Goal: Information Seeking & Learning: Learn about a topic

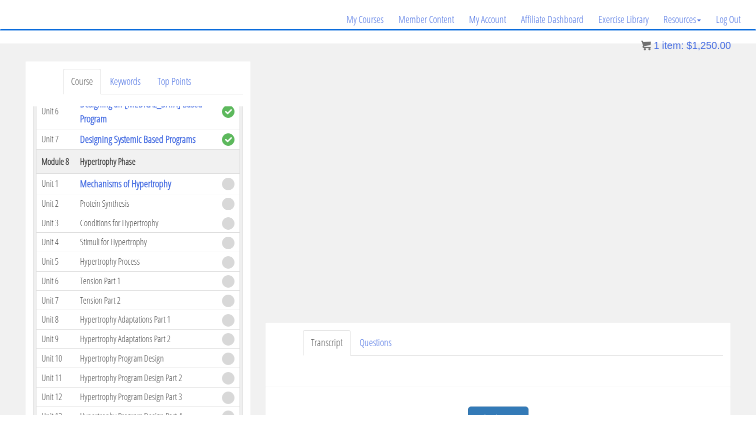
scroll to position [1315, 0]
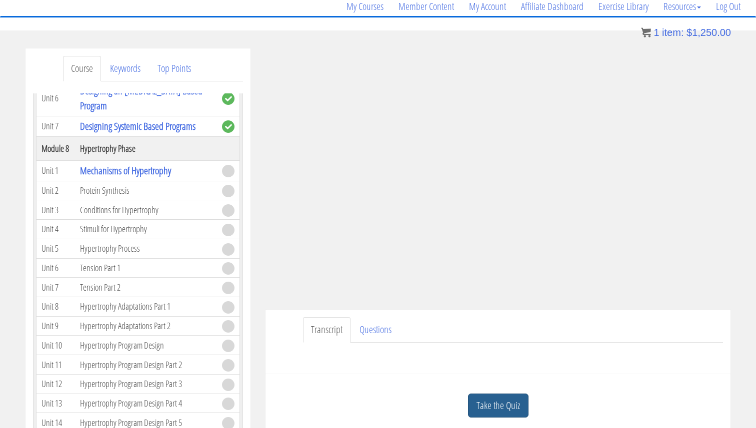
click at [497, 414] on link "Take the Quiz" at bounding box center [498, 406] width 60 height 24
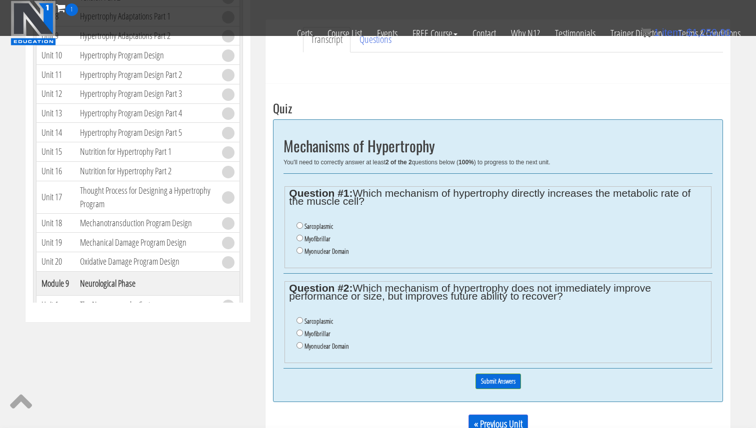
scroll to position [328, 0]
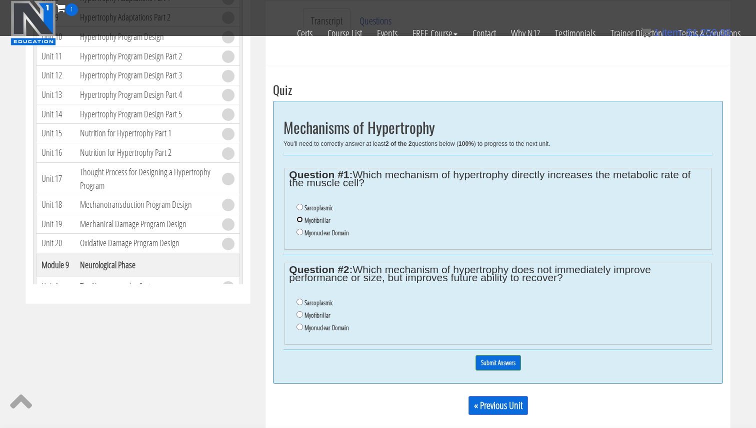
click at [299, 220] on input "Myofibrillar" at bounding box center [299, 219] width 6 height 6
radio input "true"
click at [301, 305] on li "Sarcoplasmic" at bounding box center [501, 303] width 410 height 12
click at [300, 302] on input "Sarcoplasmic" at bounding box center [299, 302] width 6 height 6
radio input "true"
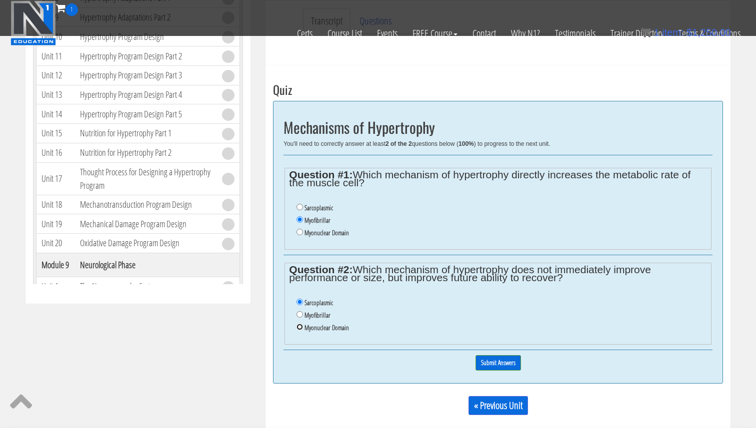
click at [298, 329] on input "Myonuclear Domain" at bounding box center [299, 327] width 6 height 6
radio input "true"
click at [510, 367] on input "Submit Answers" at bounding box center [497, 362] width 45 height 15
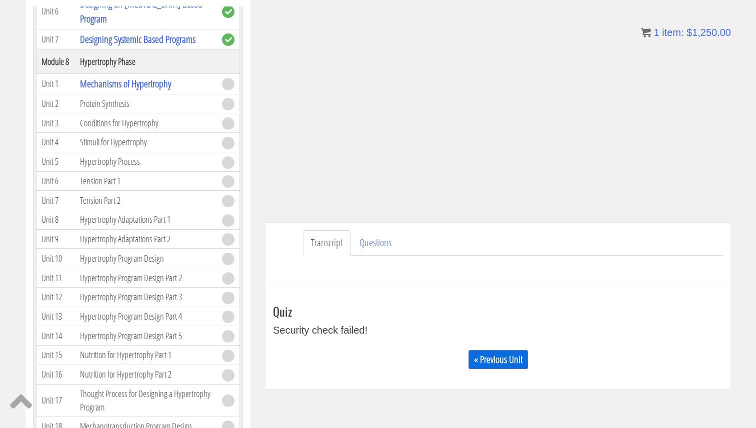
scroll to position [171, 0]
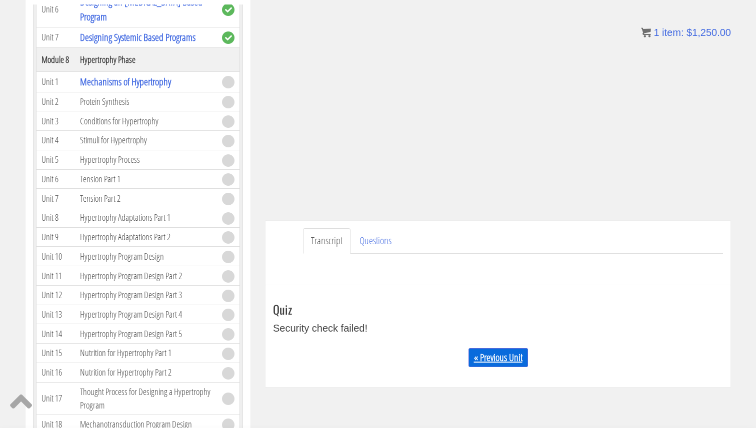
click at [510, 364] on link "« Previous Unit" at bounding box center [497, 357] width 59 height 19
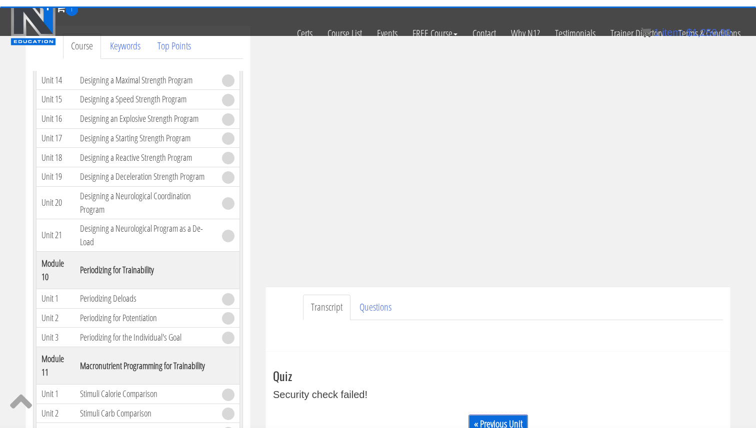
scroll to position [0, 0]
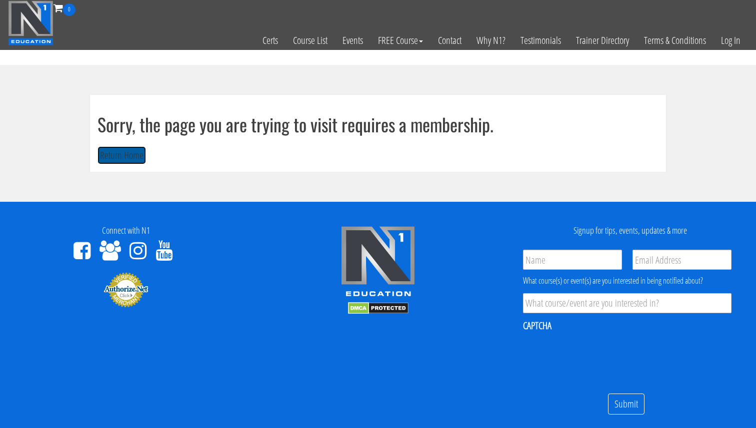
click at [100, 151] on button "Return Home" at bounding box center [121, 155] width 48 height 18
click at [734, 35] on link "Log In" at bounding box center [730, 40] width 34 height 49
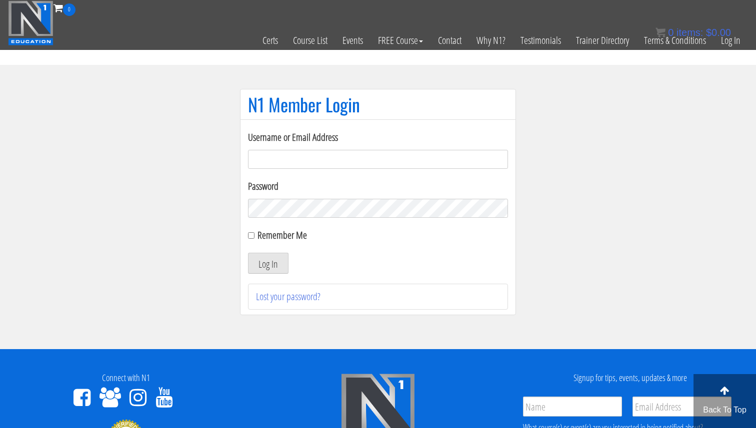
drag, startPoint x: 431, startPoint y: 150, endPoint x: 428, endPoint y: 157, distance: 8.1
click at [431, 150] on input "Username or Email Address" at bounding box center [378, 159] width 260 height 19
type input "svenarends@live.nl"
click at [248, 234] on input "Remember Me" at bounding box center [251, 235] width 6 height 6
checkbox input "true"
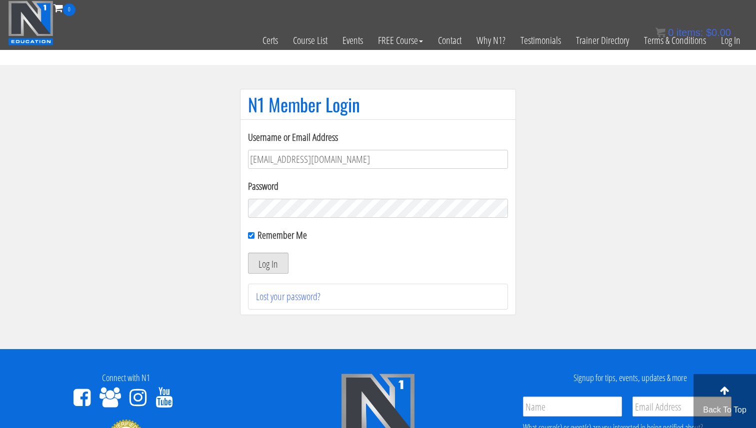
click at [263, 263] on button "Log In" at bounding box center [268, 263] width 40 height 21
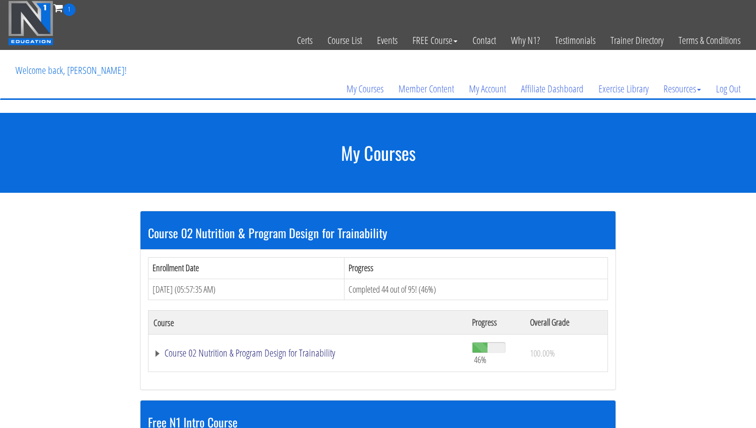
click at [303, 362] on td "Course 02 Nutrition & Program Design for Trainability" at bounding box center [307, 353] width 318 height 37
click at [306, 356] on link "Course 02 Nutrition & Program Design for Trainability" at bounding box center [307, 353] width 308 height 10
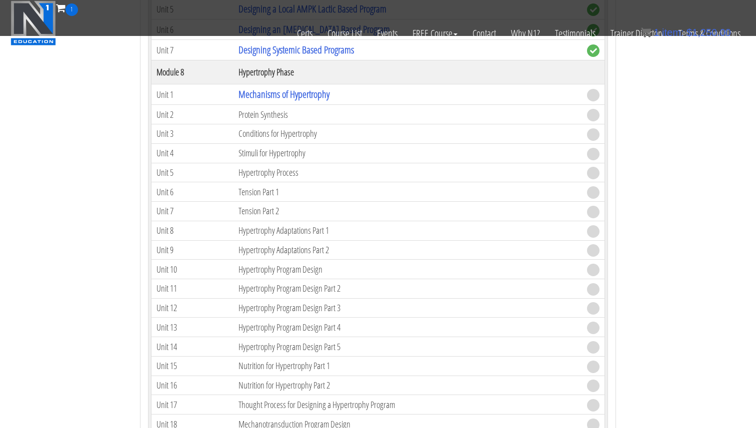
scroll to position [1328, 0]
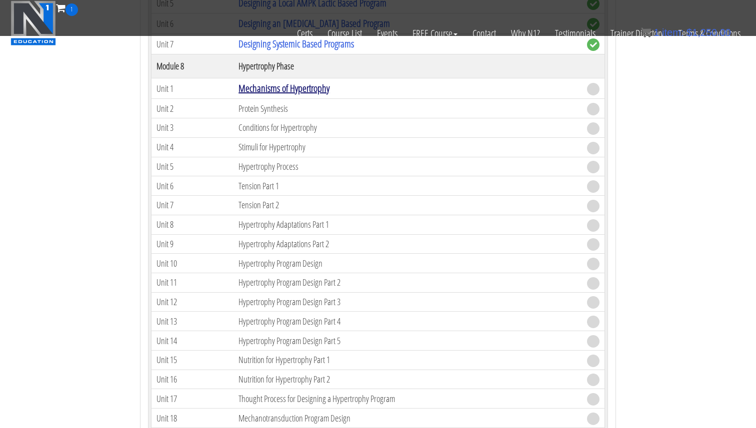
click at [275, 89] on link "Mechanisms of Hypertrophy" at bounding box center [283, 87] width 91 height 13
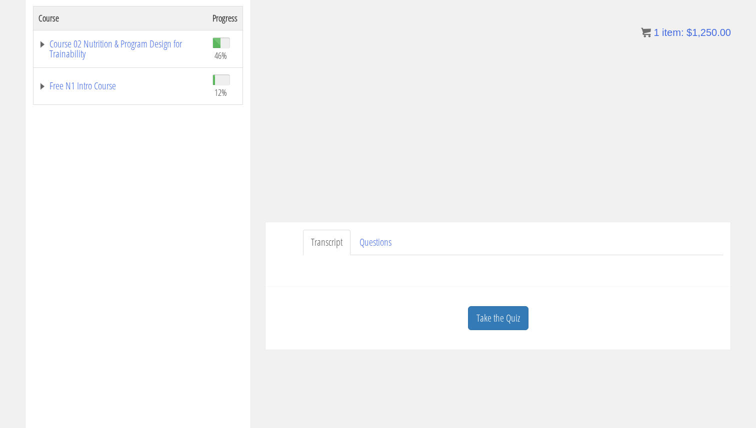
scroll to position [191, 0]
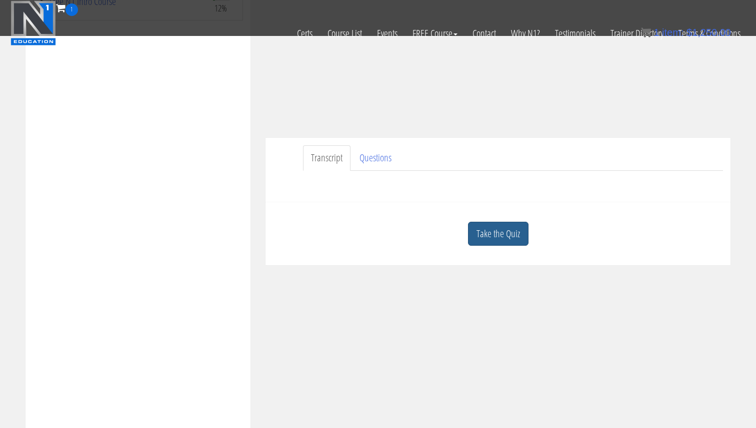
click at [506, 243] on link "Take the Quiz" at bounding box center [498, 234] width 60 height 24
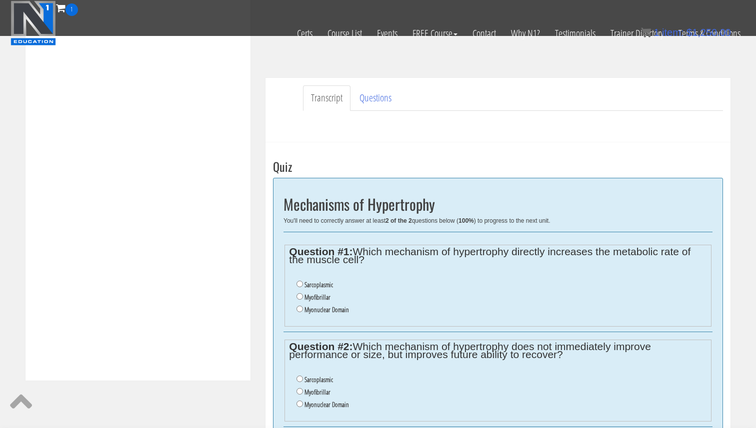
scroll to position [265, 0]
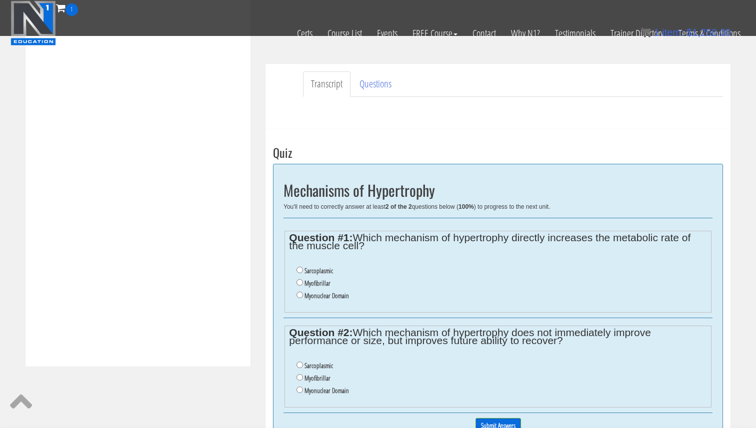
click at [314, 283] on label "Myofibrillar" at bounding box center [317, 283] width 26 height 8
click at [303, 283] on input "Myofibrillar" at bounding box center [299, 282] width 6 height 6
radio input "true"
click at [324, 391] on label "Myonuclear Domain" at bounding box center [326, 391] width 44 height 8
click at [303, 391] on input "Myonuclear Domain" at bounding box center [299, 390] width 6 height 6
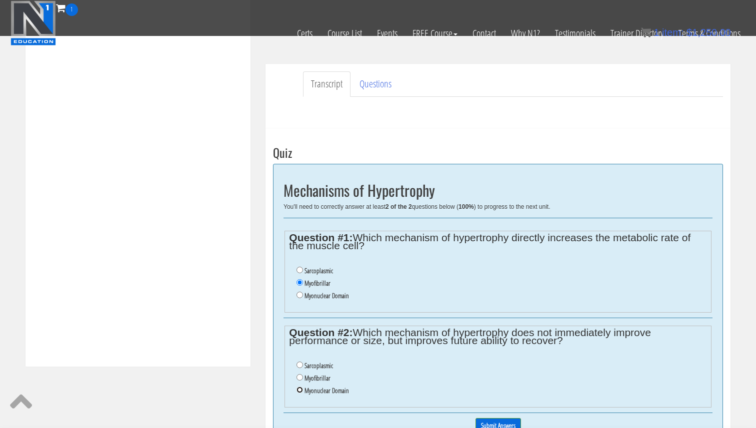
radio input "true"
click at [502, 419] on input "Submit Answers" at bounding box center [497, 425] width 45 height 15
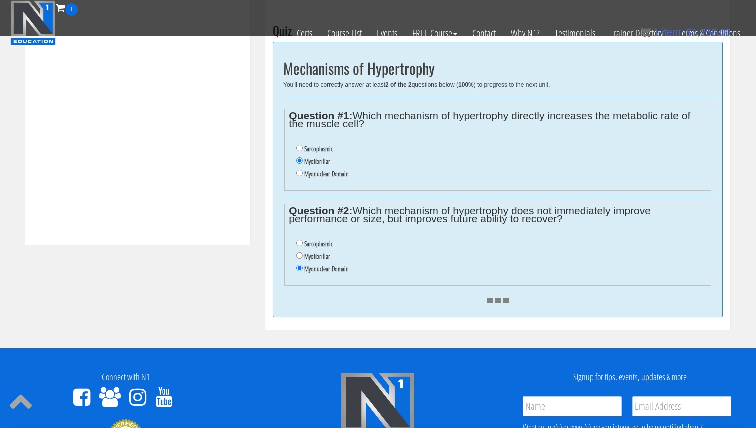
scroll to position [388, 0]
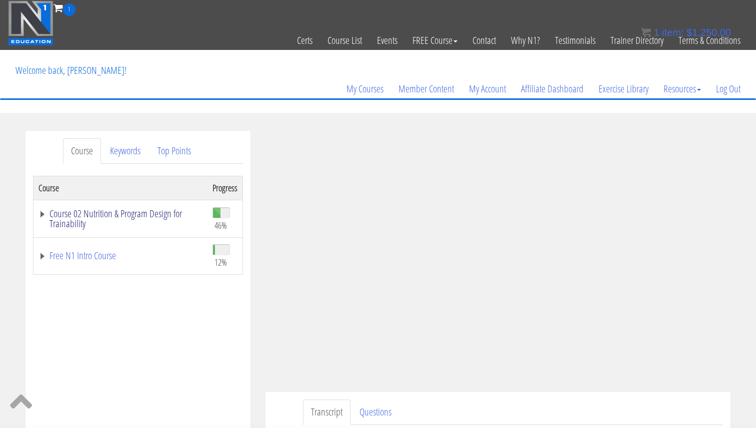
click at [156, 212] on link "Course 02 Nutrition & Program Design for Trainability" at bounding box center [120, 219] width 164 height 20
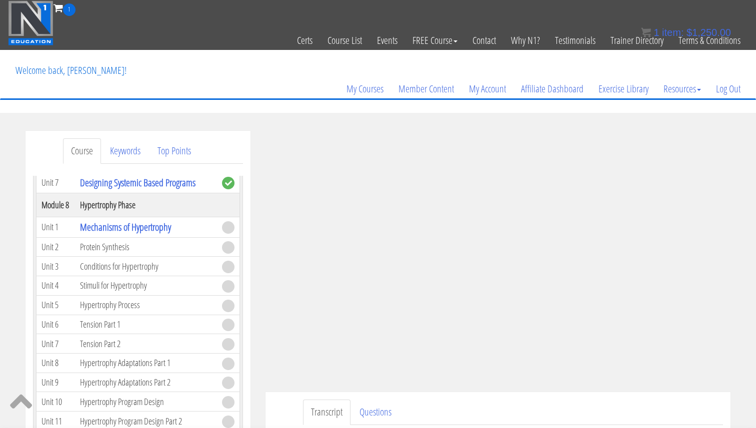
scroll to position [1338, 0]
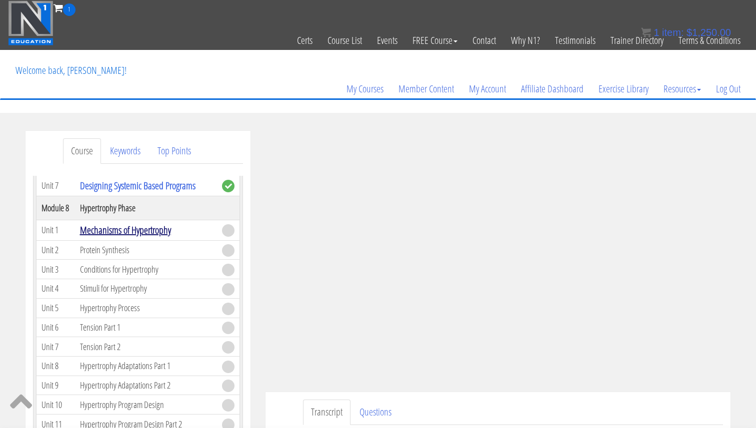
click at [143, 229] on link "Mechanisms of Hypertrophy" at bounding box center [125, 229] width 91 height 13
click at [141, 241] on td "Protein Synthesis" at bounding box center [146, 249] width 142 height 19
click at [115, 249] on td "Protein Synthesis" at bounding box center [146, 249] width 142 height 19
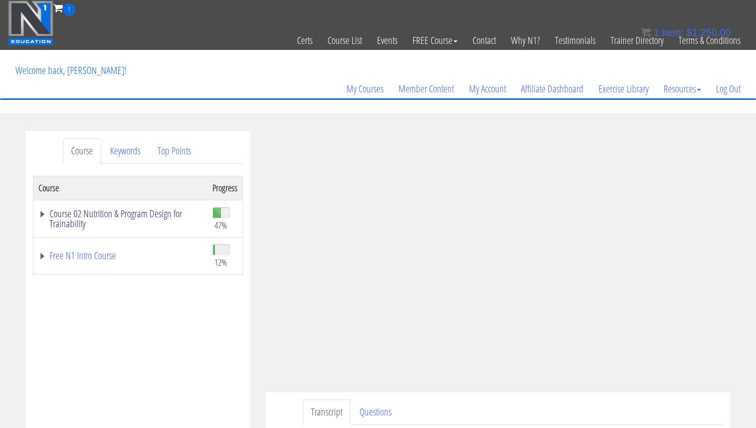
click at [163, 213] on link "Course 02 Nutrition & Program Design for Trainability" at bounding box center [120, 219] width 164 height 20
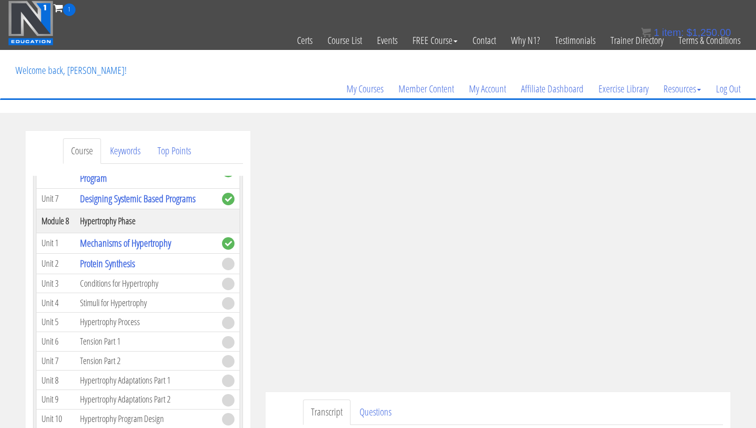
scroll to position [1322, 0]
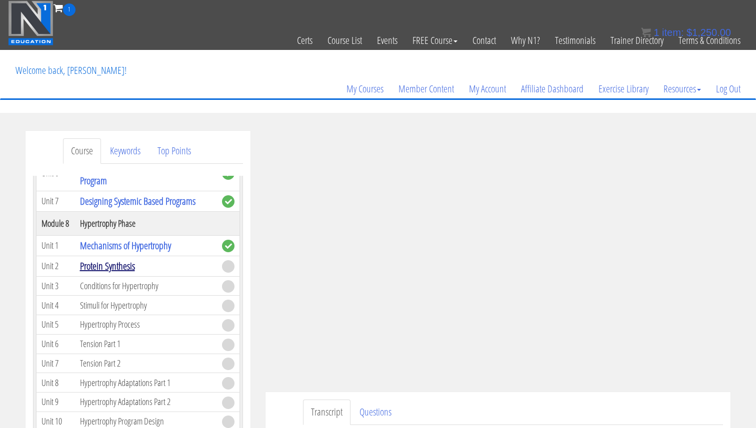
click at [125, 267] on link "Protein Synthesis" at bounding box center [107, 265] width 55 height 13
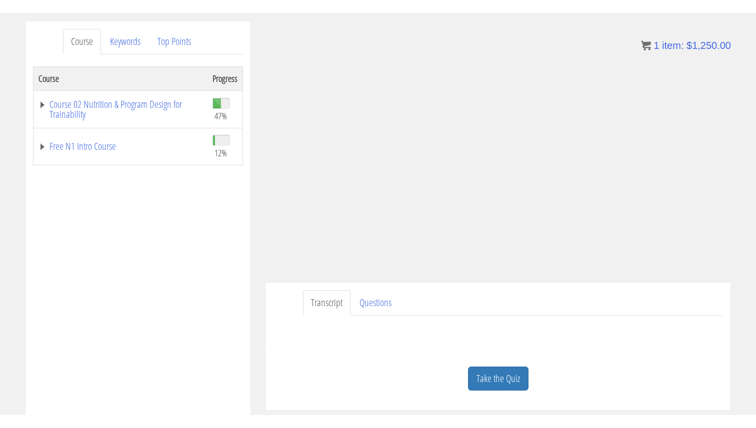
scroll to position [123, 0]
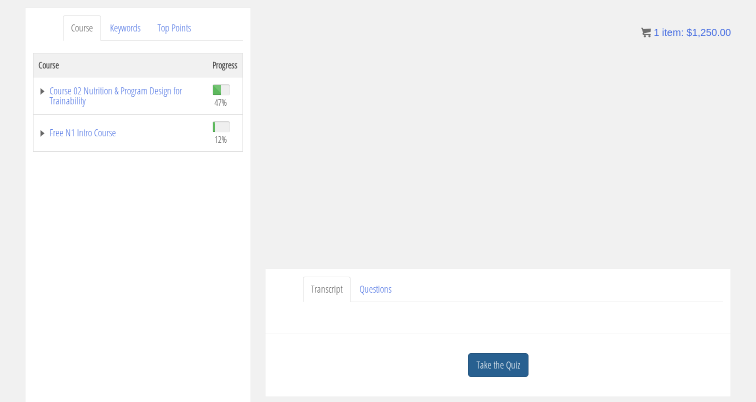
click at [499, 360] on link "Take the Quiz" at bounding box center [498, 365] width 60 height 24
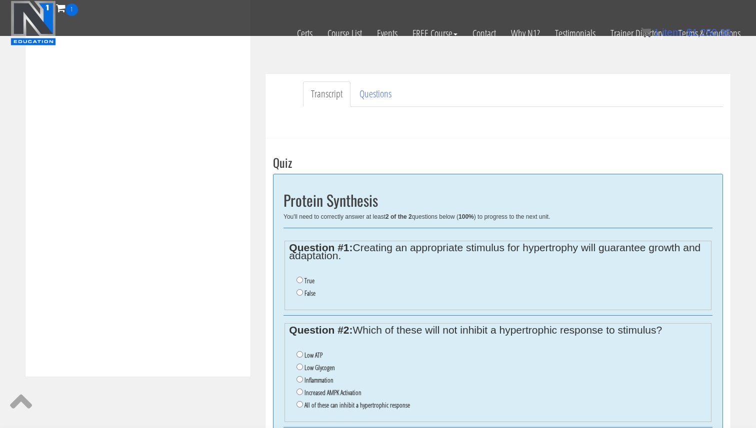
scroll to position [255, 0]
click at [299, 292] on input "False" at bounding box center [299, 293] width 6 height 6
radio input "true"
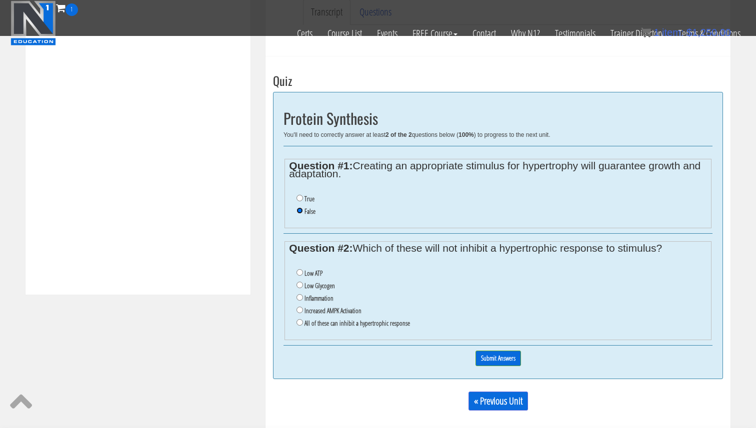
scroll to position [339, 0]
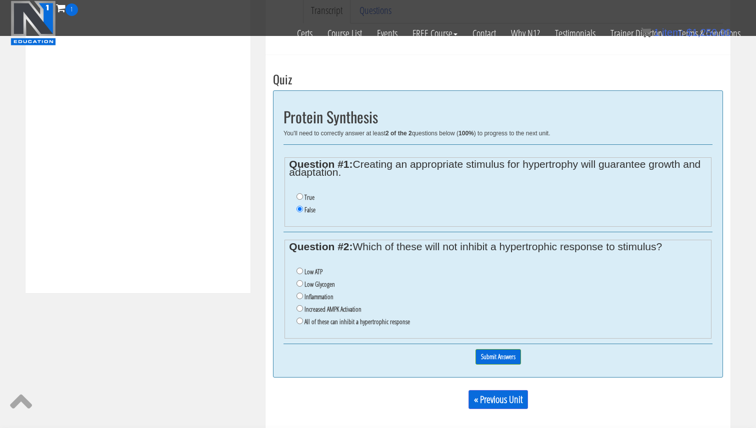
click at [303, 273] on li "Low ATP" at bounding box center [501, 272] width 410 height 12
click at [299, 270] on input "Low ATP" at bounding box center [299, 271] width 6 height 6
radio input "true"
drag, startPoint x: 302, startPoint y: 275, endPoint x: 303, endPoint y: 295, distance: 19.5
click at [302, 276] on li "Low ATP" at bounding box center [501, 272] width 410 height 12
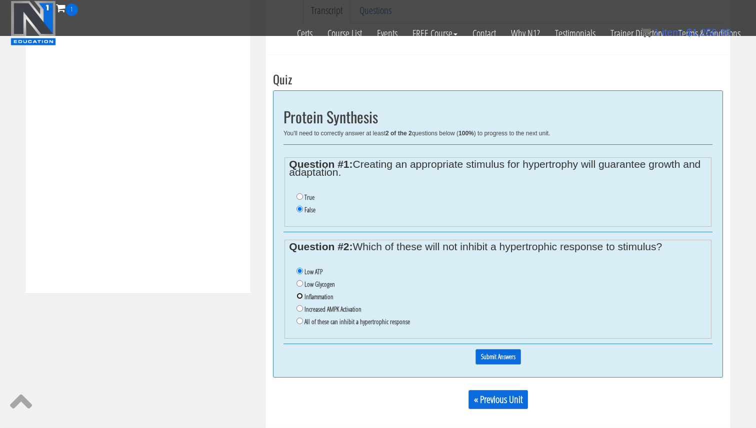
click at [301, 297] on input "Inflammation" at bounding box center [299, 296] width 6 height 6
radio input "true"
click at [301, 308] on input "Increased AMPK Activation" at bounding box center [299, 308] width 6 height 6
radio input "true"
click at [299, 323] on input "All of these can inhibit a hypertrophic response" at bounding box center [299, 321] width 6 height 6
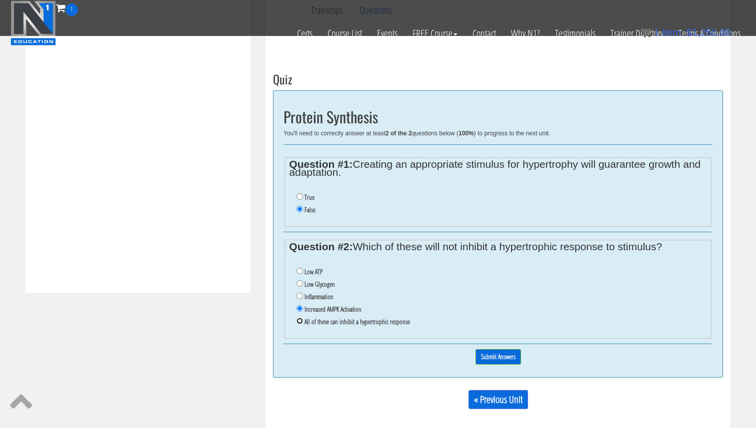
radio input "true"
click at [516, 355] on input "Submit Answers" at bounding box center [497, 356] width 45 height 15
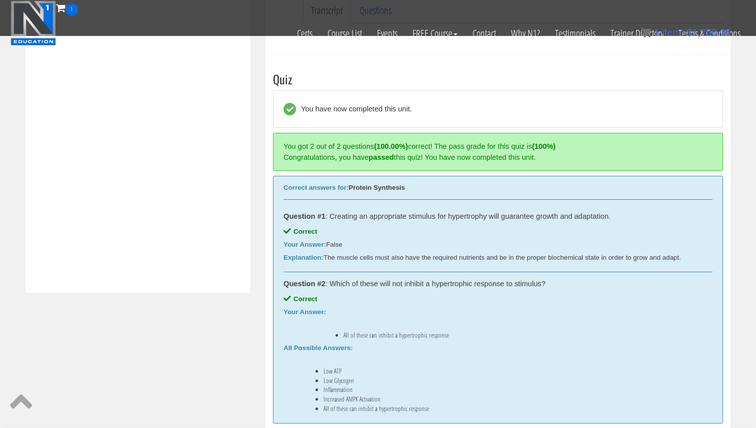
scroll to position [379, 0]
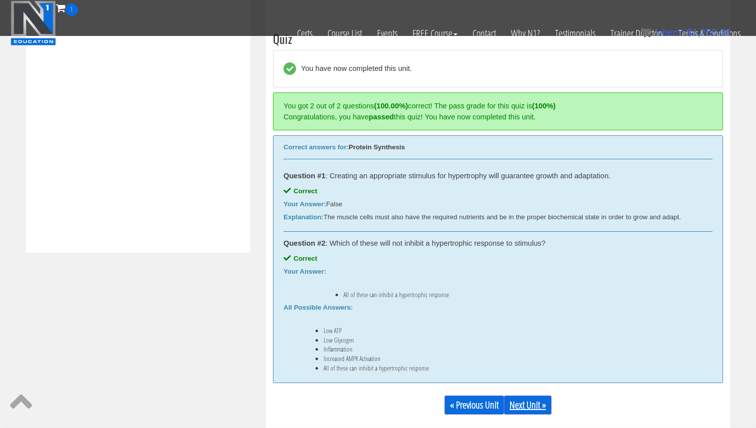
click at [542, 404] on link "Next Unit »" at bounding box center [527, 405] width 47 height 19
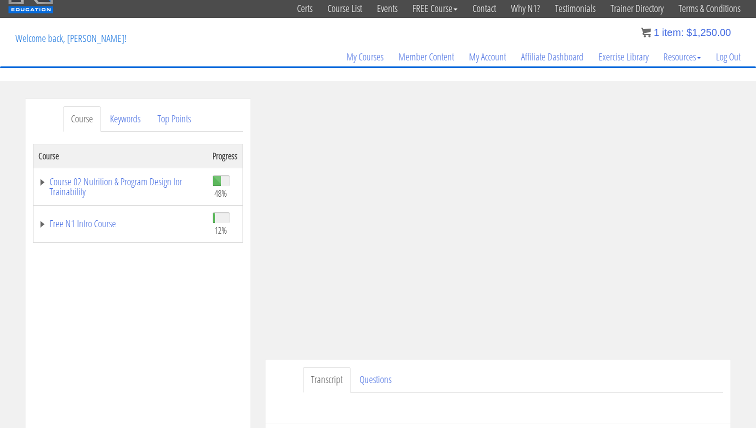
scroll to position [31, 0]
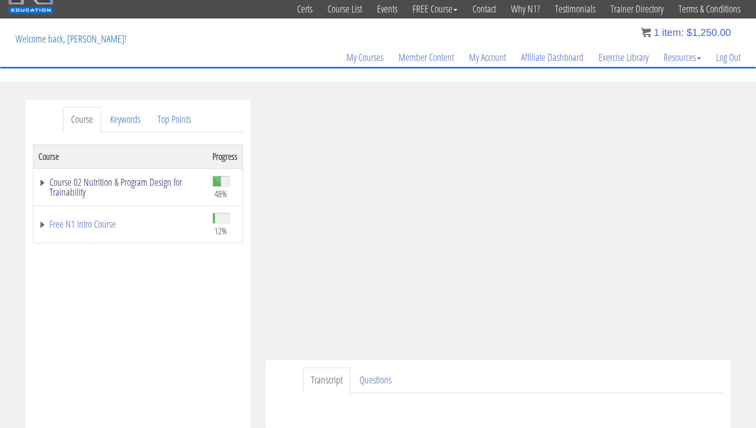
click at [138, 180] on link "Course 02 Nutrition & Program Design for Trainability" at bounding box center [120, 187] width 164 height 20
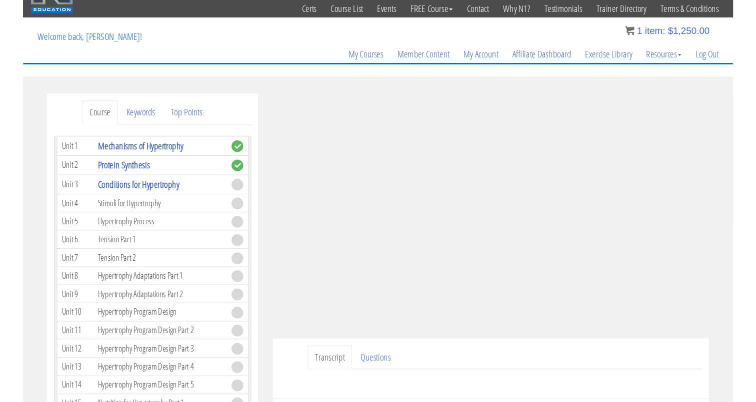
scroll to position [1381, 0]
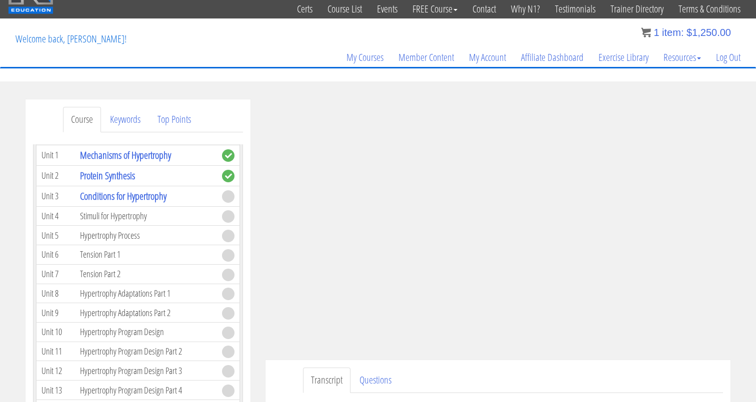
click at [257, 90] on section "Course Keywords Top Points Course Progress Course 02 Nutrition & Program Design…" at bounding box center [378, 381] width 756 height 601
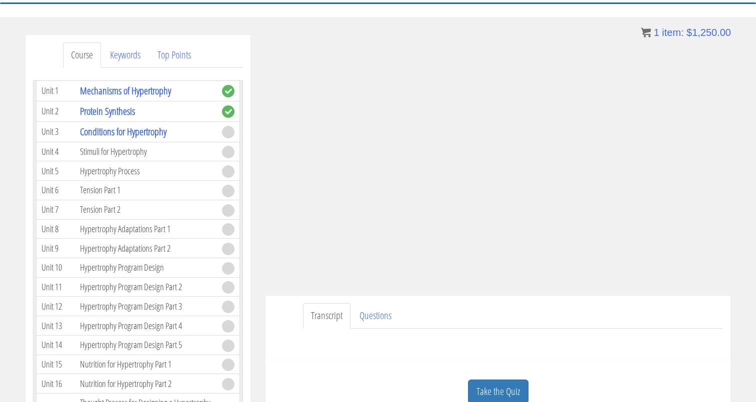
scroll to position [96, 0]
